Goal: Book appointment/travel/reservation

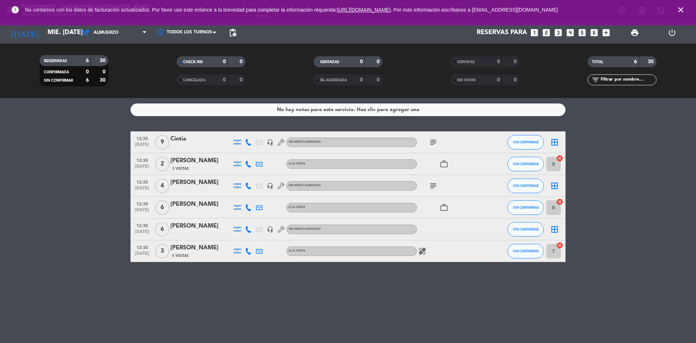
click at [557, 34] on icon "looks_3" at bounding box center [558, 32] width 9 height 9
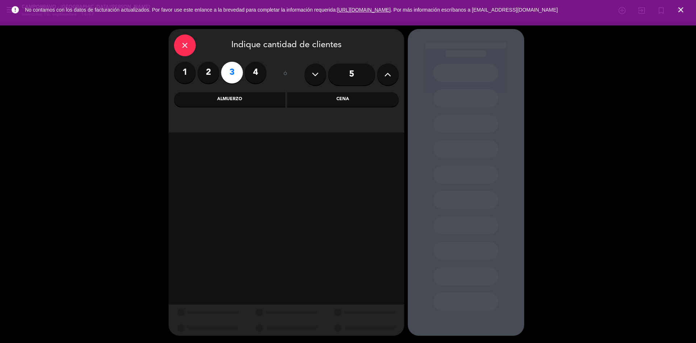
click at [324, 99] on div "Cena" at bounding box center [343, 99] width 112 height 15
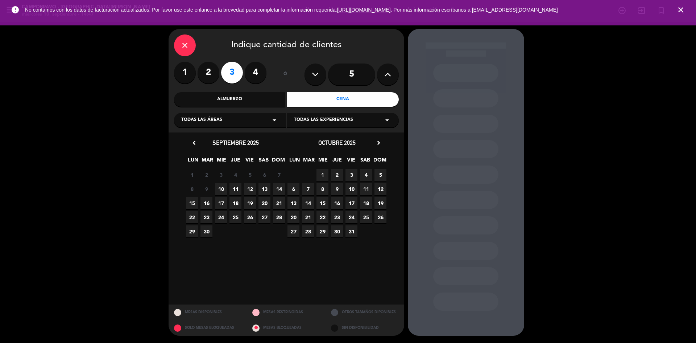
click at [221, 187] on span "10" at bounding box center [221, 189] width 12 height 12
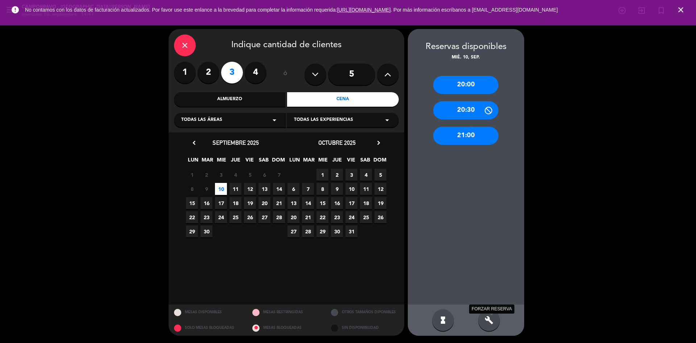
click at [489, 324] on icon "build" at bounding box center [489, 320] width 9 height 9
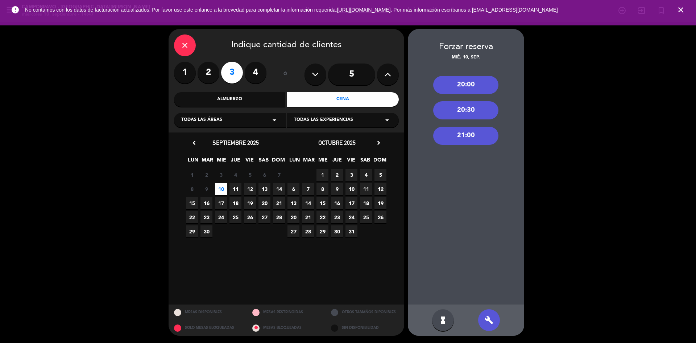
click at [468, 138] on div "21:00" at bounding box center [465, 136] width 65 height 18
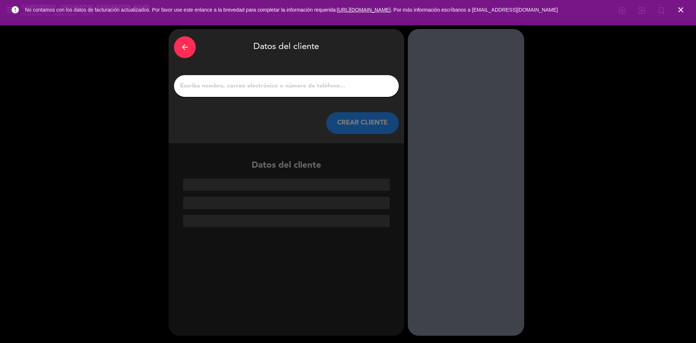
click at [258, 92] on div at bounding box center [286, 86] width 225 height 22
click at [267, 83] on input "1" at bounding box center [287, 86] width 214 height 10
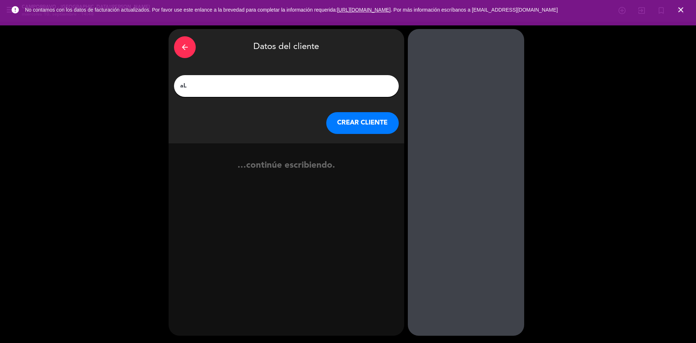
type input "a"
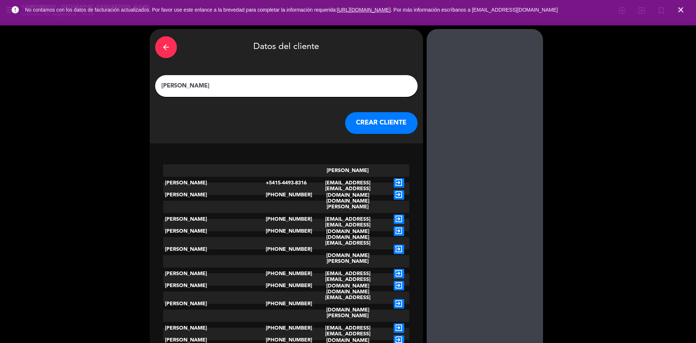
type input "[PERSON_NAME]"
click at [349, 125] on button "CREAR CLIENTE" at bounding box center [381, 123] width 73 height 22
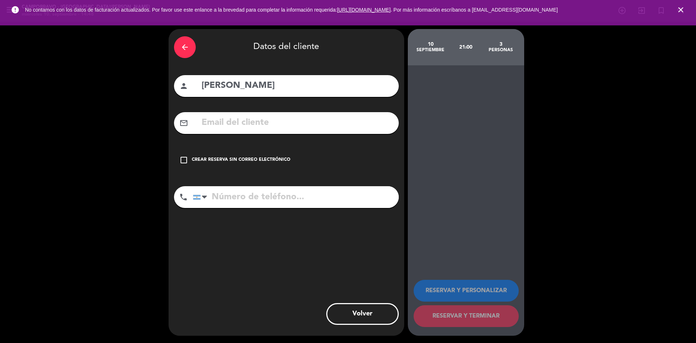
click at [186, 156] on icon "check_box_outline_blank" at bounding box center [184, 160] width 9 height 9
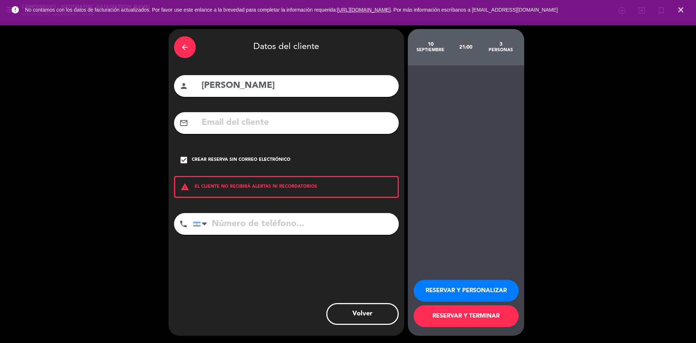
click at [237, 221] on input "tel" at bounding box center [296, 224] width 206 height 22
type input "1156390119"
click at [457, 318] on button "RESERVAR Y TERMINAR" at bounding box center [466, 316] width 105 height 22
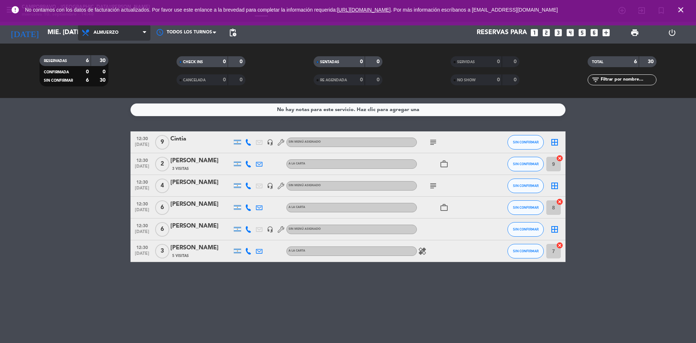
click at [106, 35] on span "Almuerzo" at bounding box center [106, 32] width 25 height 5
click at [98, 82] on div "menu Campobravo - [GEOGRAPHIC_DATA][PERSON_NAME] miércoles 10. septiembre - 14:…" at bounding box center [348, 49] width 696 height 98
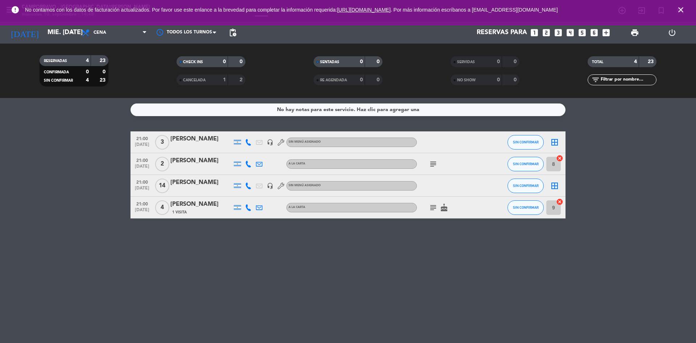
click at [192, 137] on div "[PERSON_NAME]" at bounding box center [201, 138] width 62 height 9
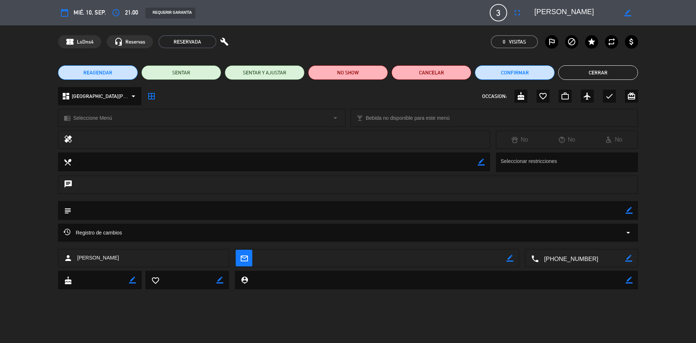
click at [625, 213] on textarea at bounding box center [348, 210] width 555 height 18
click at [632, 212] on icon "border_color" at bounding box center [629, 210] width 7 height 7
click at [94, 210] on textarea at bounding box center [348, 210] width 555 height 18
type textarea "ADENTRO"
click at [628, 211] on icon at bounding box center [629, 210] width 7 height 7
